Goal: Task Accomplishment & Management: Complete application form

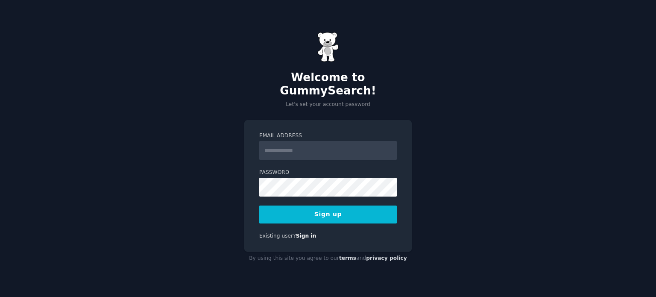
click at [298, 143] on input "Email Address" at bounding box center [328, 150] width 138 height 19
type input "**********"
click at [360, 214] on button "Sign up" at bounding box center [328, 214] width 138 height 18
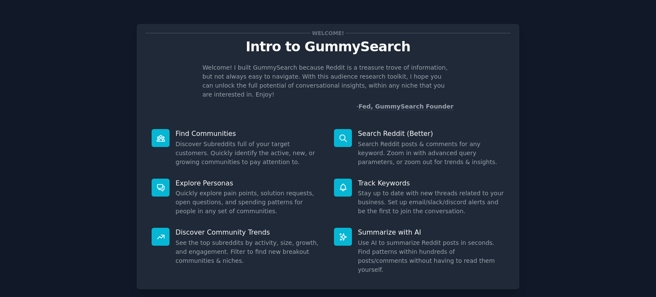
scroll to position [37, 0]
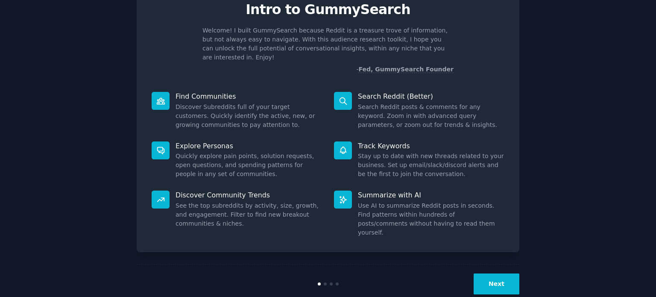
click at [499, 273] on button "Next" at bounding box center [497, 283] width 46 height 21
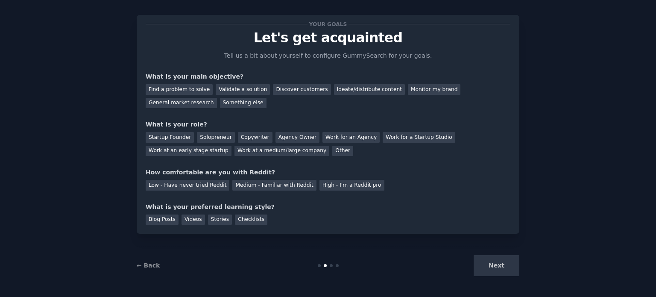
scroll to position [9, 0]
click at [501, 264] on div "Next" at bounding box center [456, 265] width 128 height 21
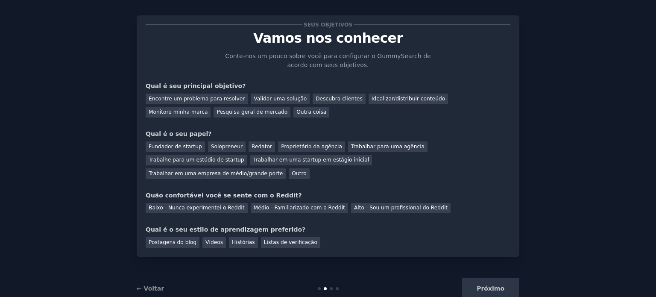
scroll to position [18, 0]
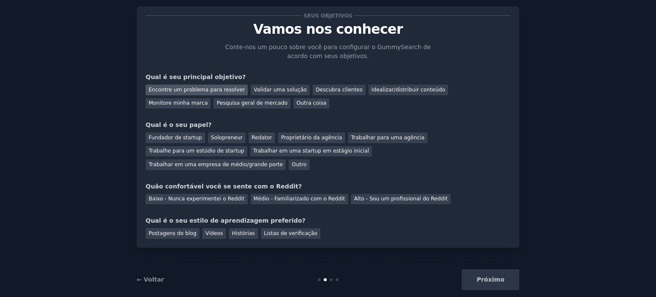
click at [216, 90] on font "Encontre um problema para resolver" at bounding box center [197, 90] width 96 height 6
click at [217, 103] on font "Pesquisa geral de mercado" at bounding box center [252, 103] width 71 height 6
click at [221, 91] on font "Encontre um problema para resolver" at bounding box center [197, 90] width 96 height 6
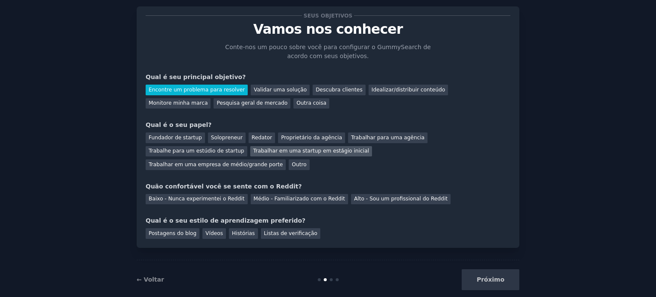
click at [250, 155] on div "Trabalhar em uma startup em estágio inicial" at bounding box center [311, 151] width 122 height 11
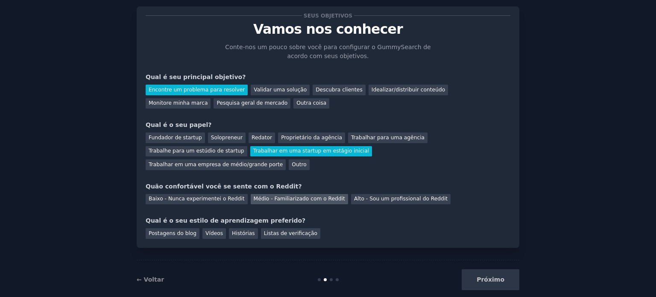
click at [278, 196] on font "Médio - Familiarizado com o Reddit" at bounding box center [299, 199] width 91 height 6
click at [237, 230] on font "Histórias" at bounding box center [243, 233] width 23 height 6
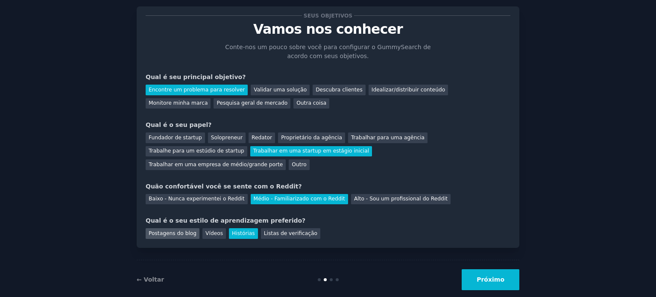
click at [167, 230] on font "Postagens do blog" at bounding box center [173, 233] width 48 height 6
click at [496, 270] on button "Próximo" at bounding box center [491, 279] width 58 height 21
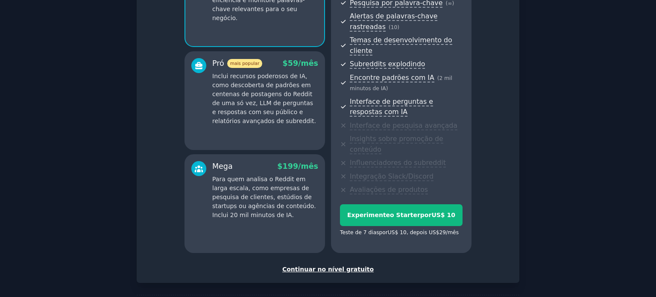
scroll to position [154, 0]
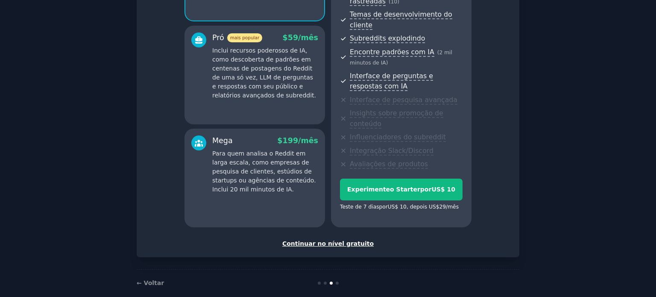
click at [350, 240] on font "Continuar no nível gratuito" at bounding box center [327, 243] width 91 height 7
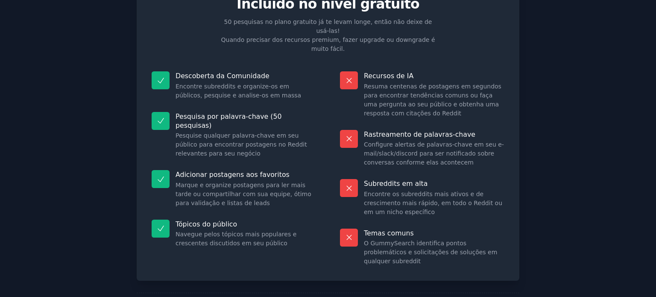
scroll to position [71, 0]
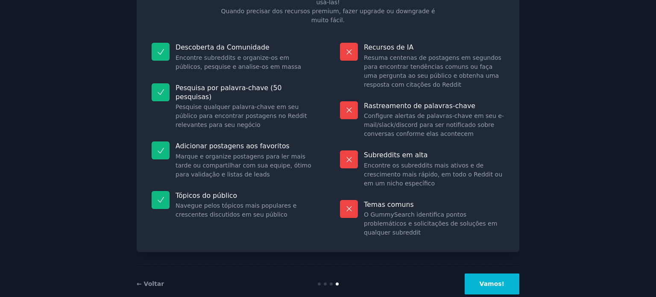
click at [500, 280] on font "Vamos!" at bounding box center [492, 283] width 25 height 7
